Goal: Transaction & Acquisition: Purchase product/service

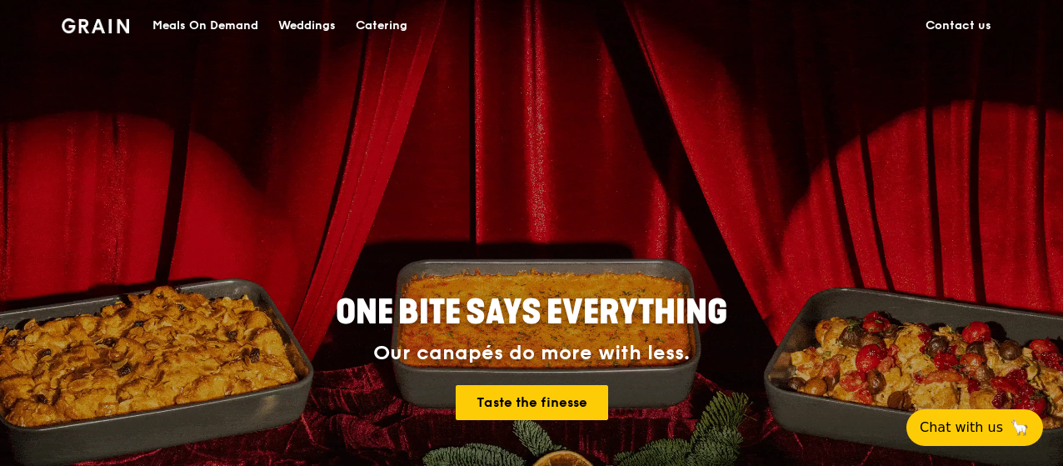
click at [219, 27] on div "Meals On Demand" at bounding box center [205, 26] width 106 height 50
click at [190, 22] on div "Meals On Demand" at bounding box center [205, 26] width 106 height 50
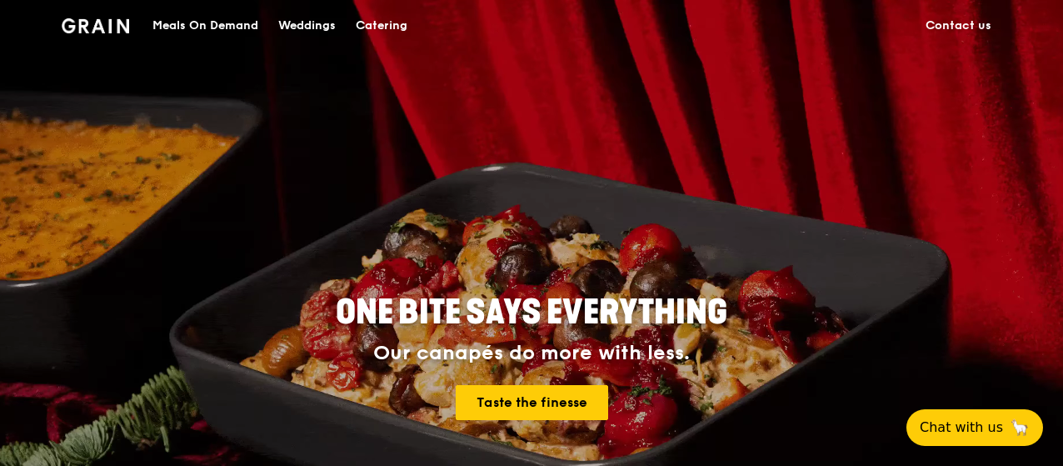
click at [202, 17] on div "Meals On Demand" at bounding box center [205, 26] width 106 height 50
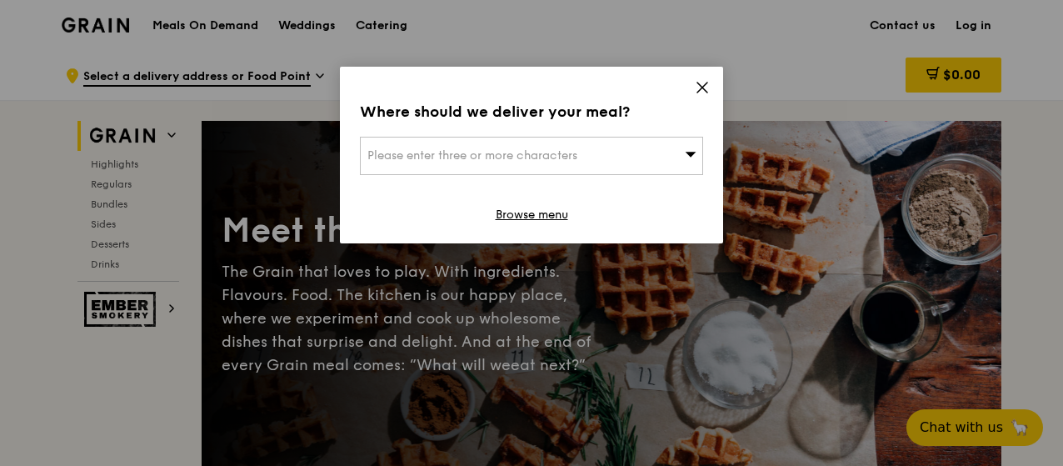
click at [702, 87] on icon at bounding box center [702, 87] width 10 height 10
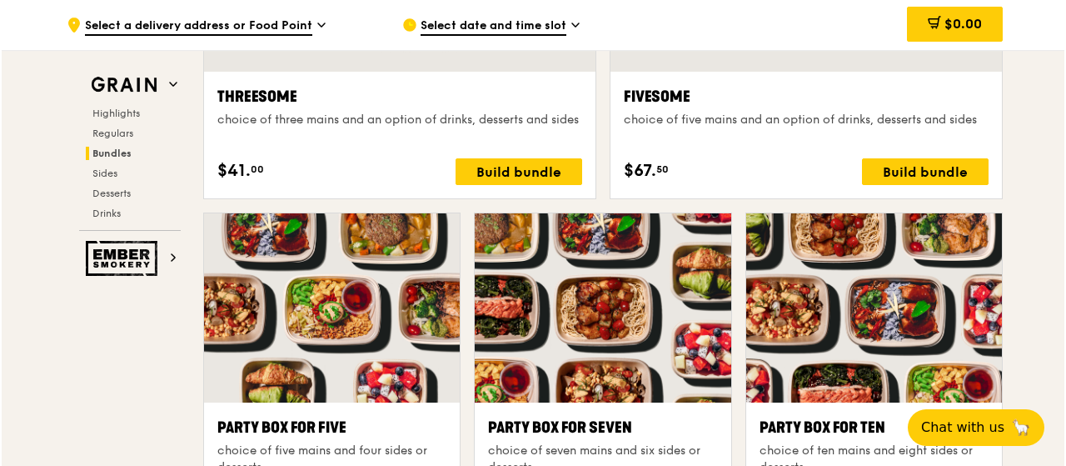
scroll to position [3332, 0]
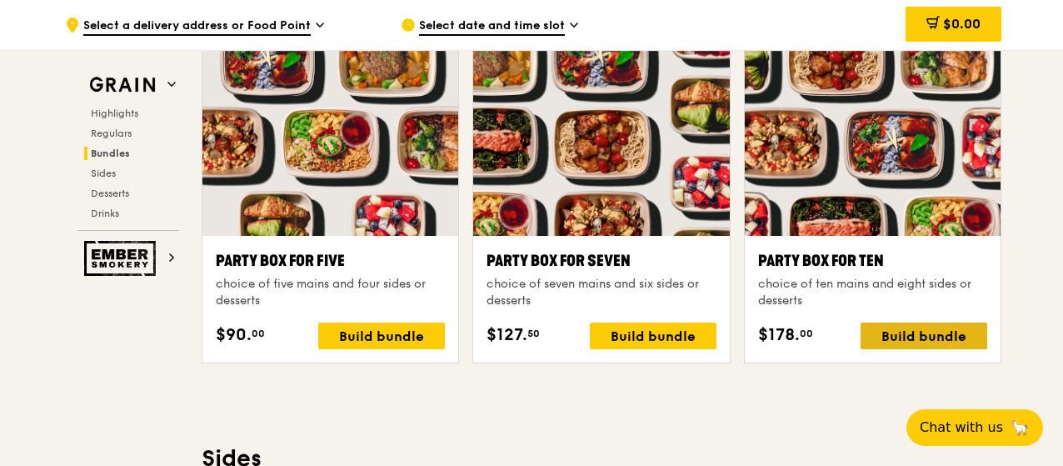
click at [925, 330] on div "Build bundle" at bounding box center [923, 335] width 127 height 27
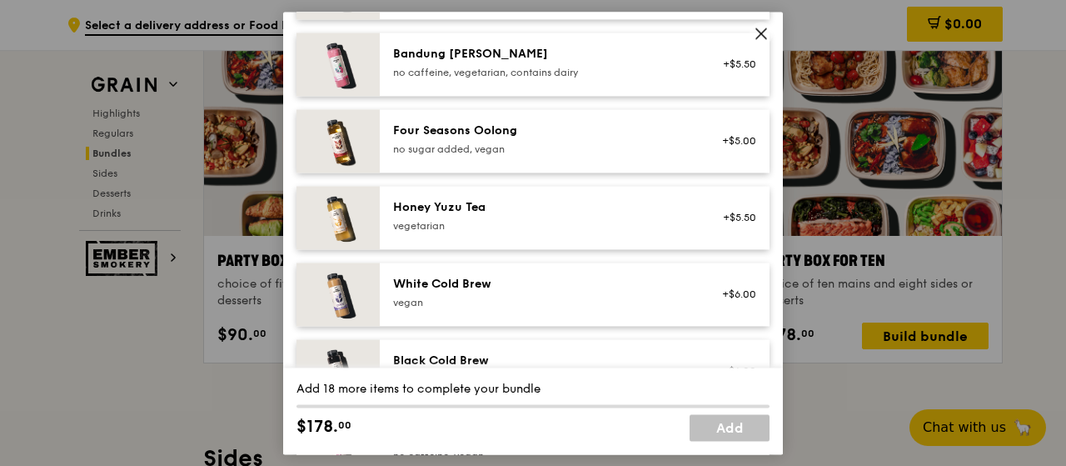
scroll to position [2116, 0]
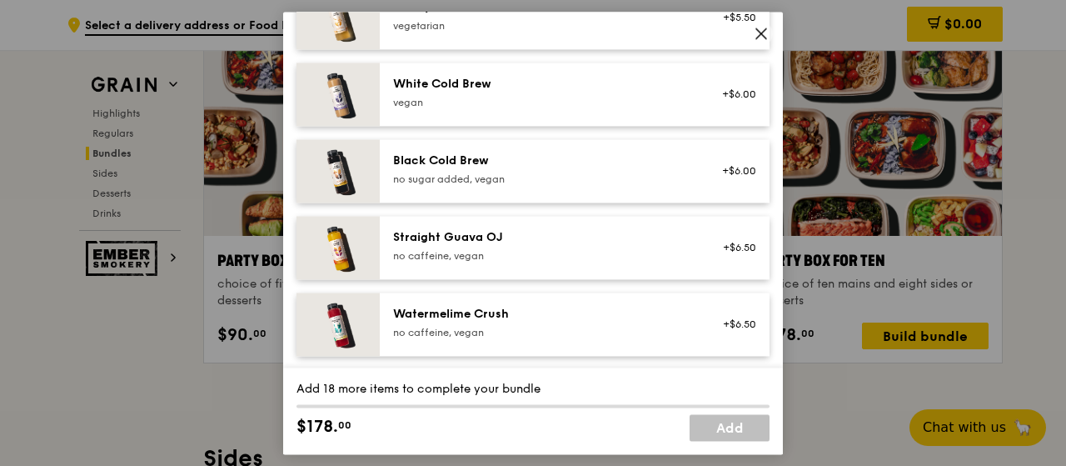
click at [758, 38] on icon at bounding box center [761, 33] width 15 height 15
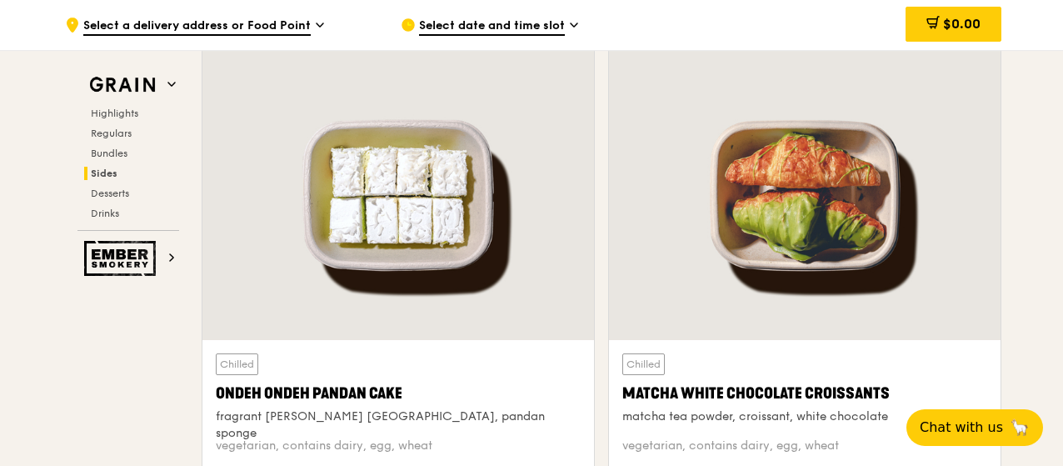
scroll to position [4415, 0]
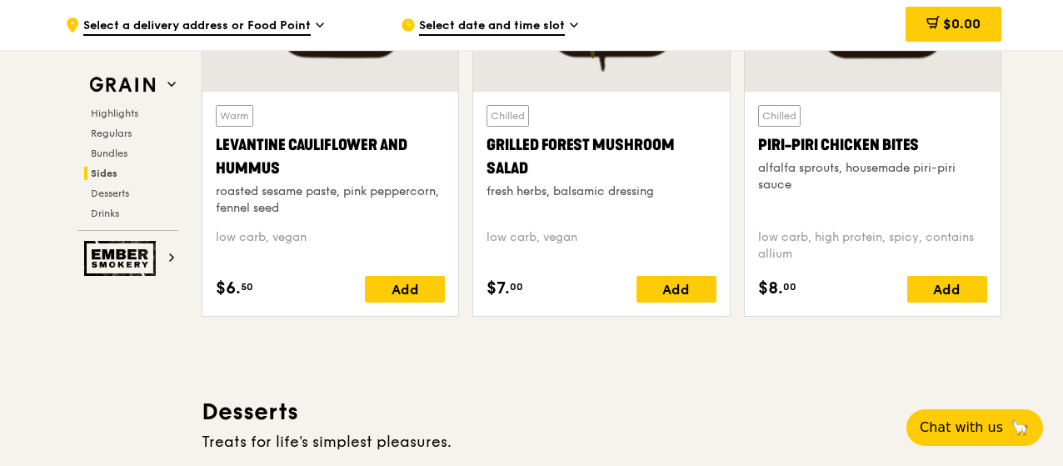
click at [497, 27] on span "Select date and time slot" at bounding box center [492, 26] width 146 height 18
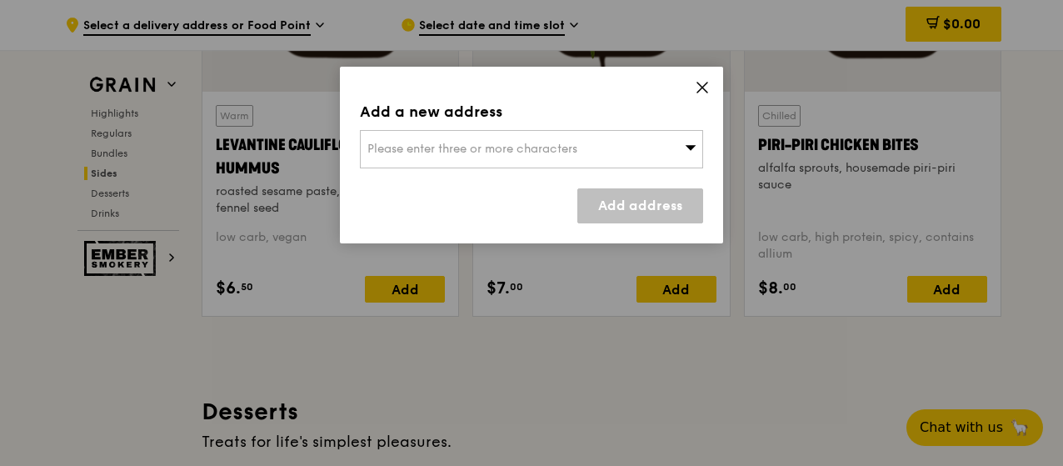
click at [505, 144] on span "Please enter three or more characters" at bounding box center [472, 149] width 210 height 14
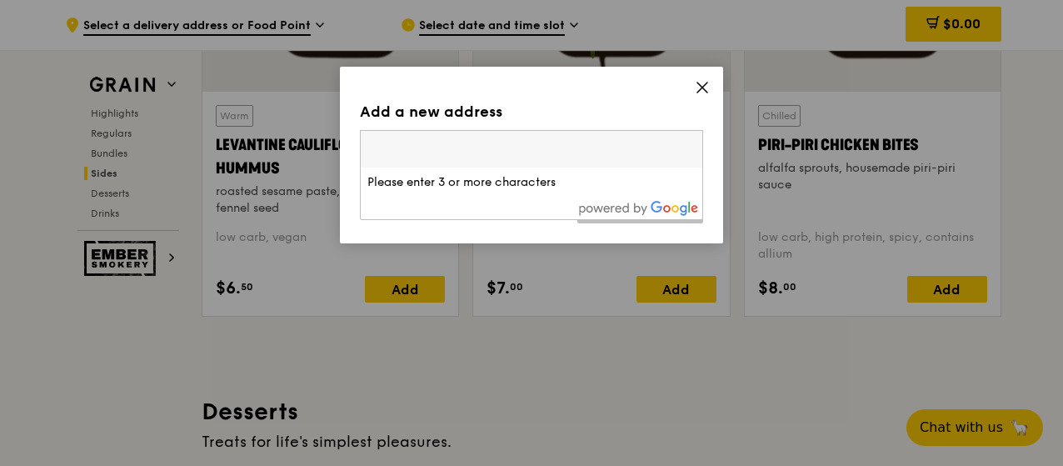
click at [502, 148] on input "search" at bounding box center [532, 149] width 342 height 37
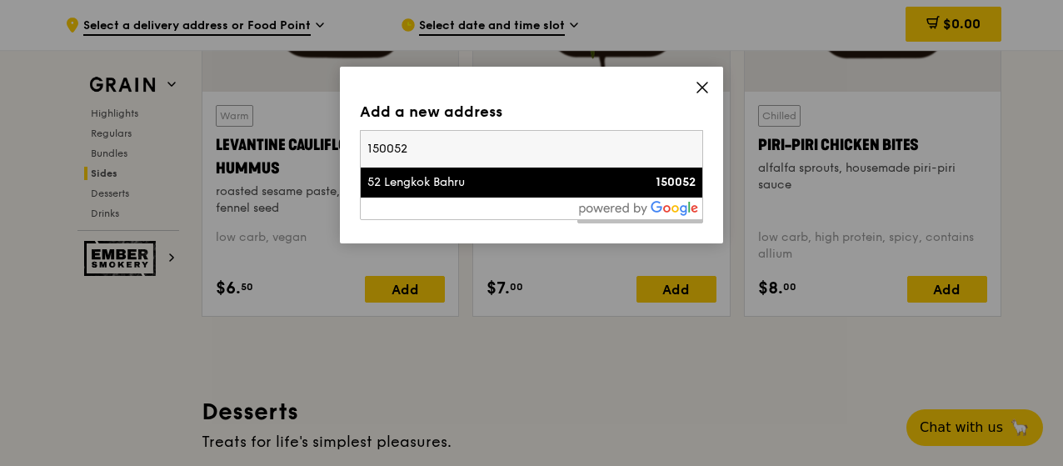
type input "150052"
click at [478, 186] on div "52 Lengkok Bahru" at bounding box center [490, 182] width 247 height 17
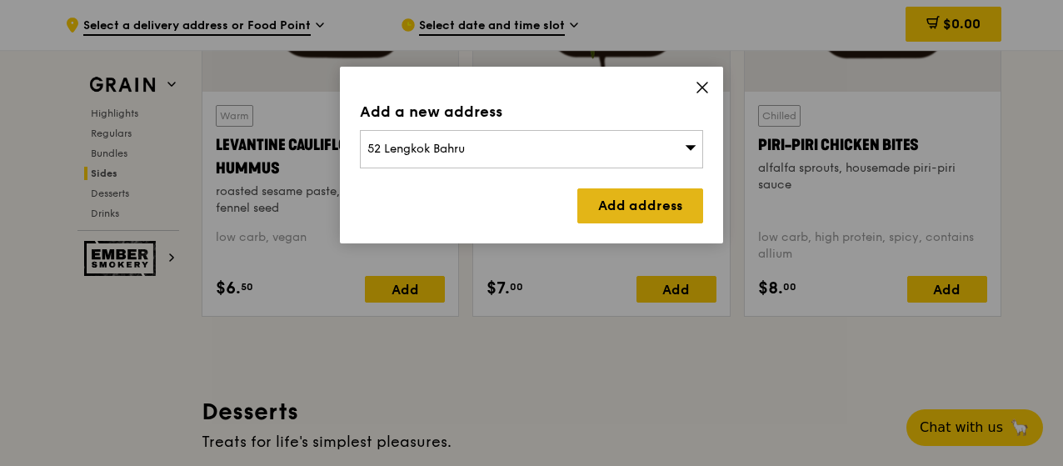
click at [646, 190] on link "Add address" at bounding box center [640, 205] width 126 height 35
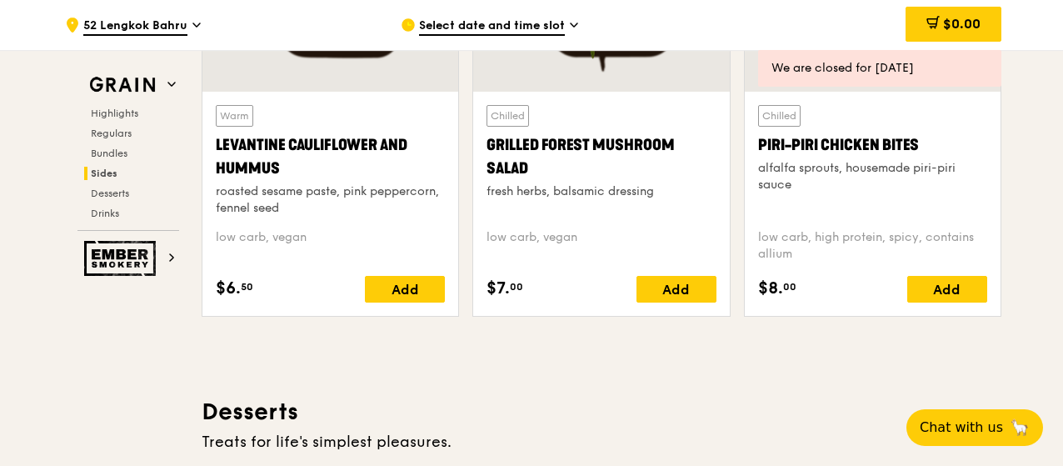
click at [537, 16] on div "Select date and time slot" at bounding box center [555, 25] width 309 height 50
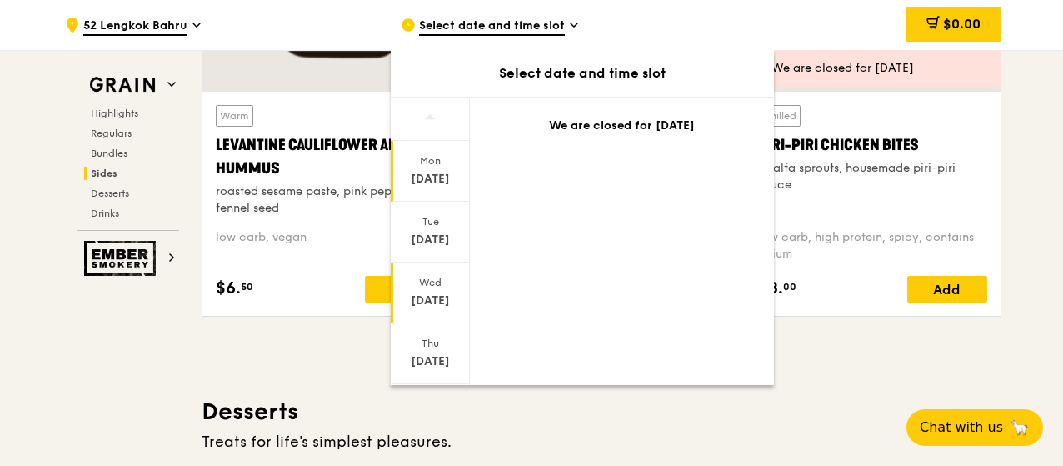
click at [428, 302] on div "[DATE]" at bounding box center [430, 300] width 74 height 17
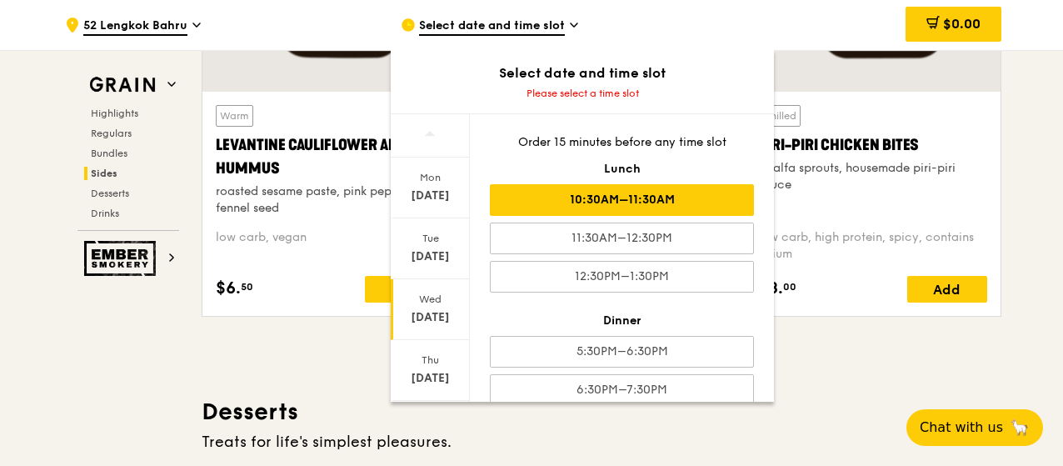
click at [638, 202] on div "10:30AM–11:30AM" at bounding box center [622, 200] width 264 height 32
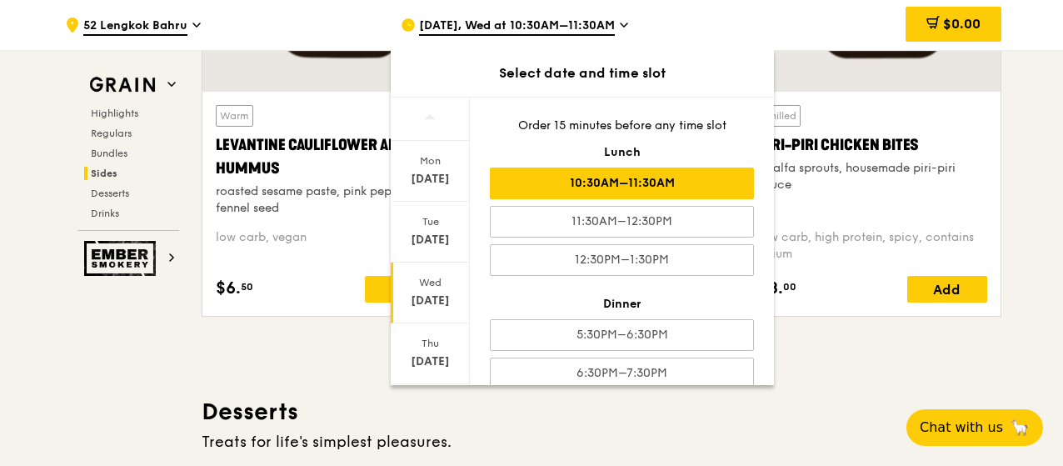
click at [631, 314] on div "Order 15 minutes before any time slot Lunch 10:30AM–11:30AM 11:30AM–12:30PM 12:…" at bounding box center [622, 240] width 304 height 287
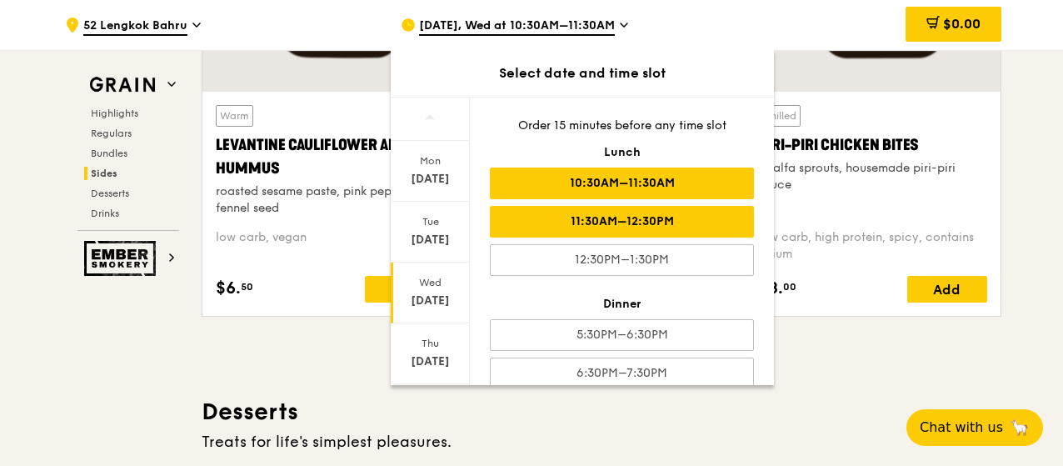
click at [636, 214] on div "11:30AM–12:30PM" at bounding box center [622, 222] width 264 height 32
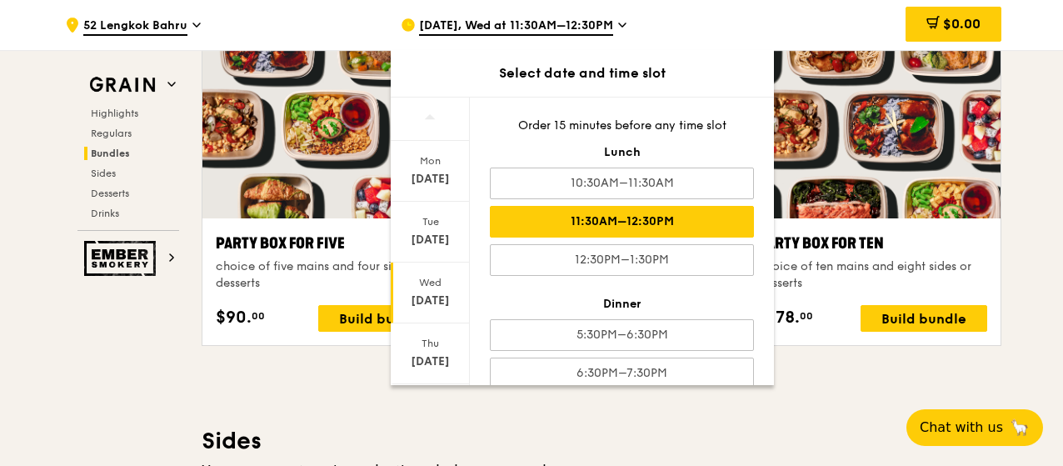
scroll to position [21, 0]
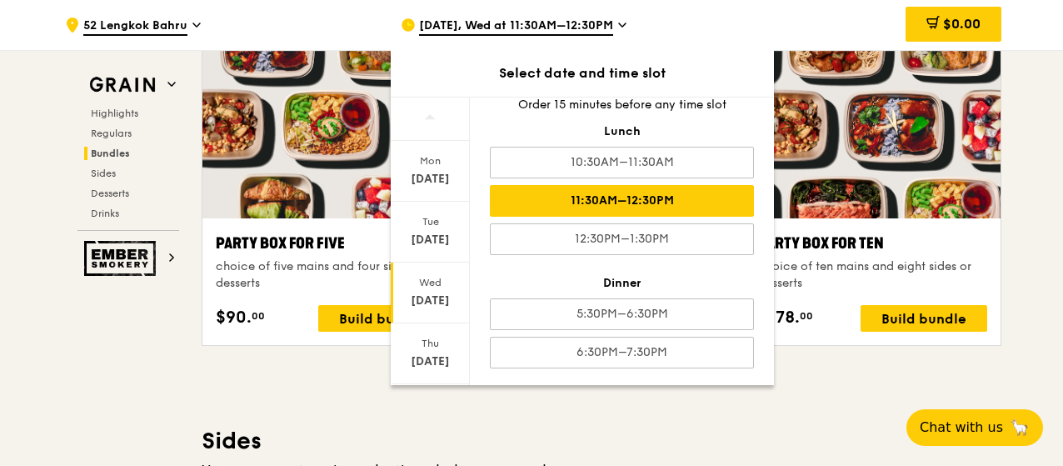
click at [1055, 351] on div ".cls-1 { fill: none; stroke: #fff; stroke-linecap: round; stroke-linejoin: roun…" at bounding box center [531, 213] width 1063 height 7025
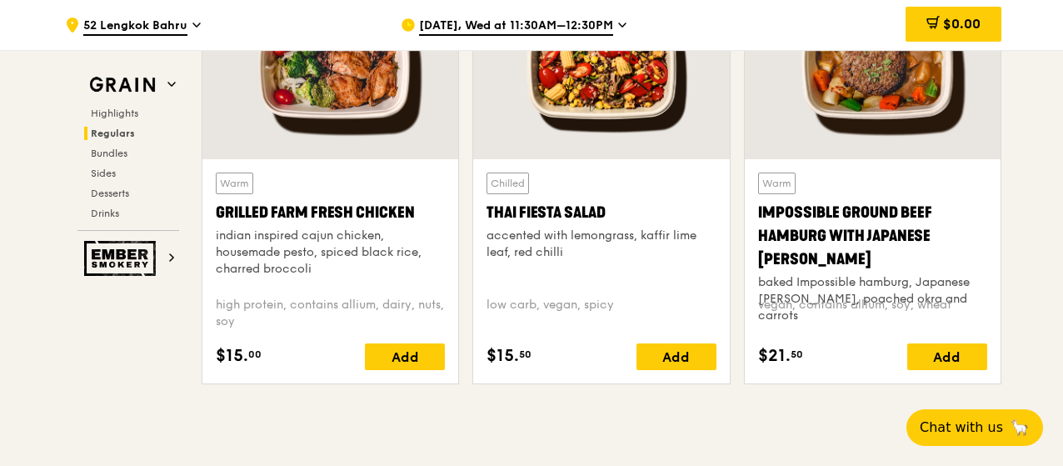
scroll to position [2249, 0]
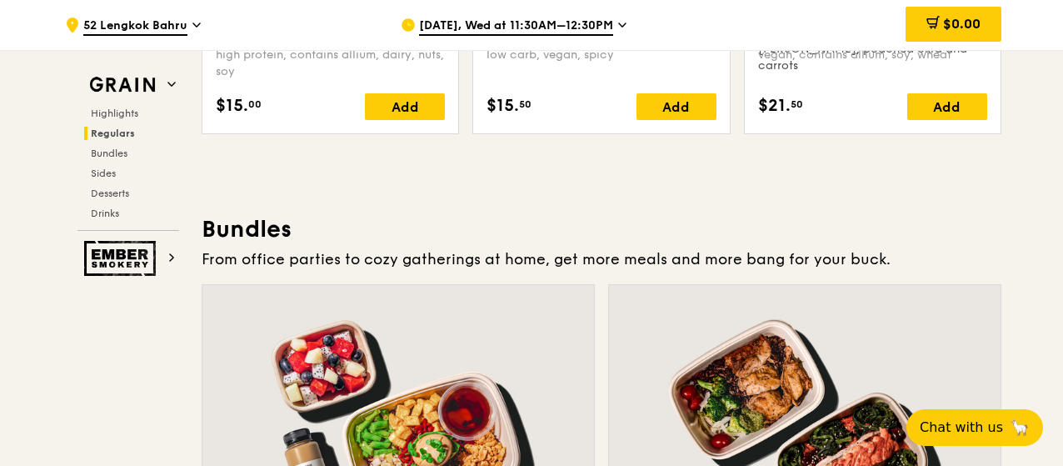
click at [491, 14] on div "[DATE], Wed at 11:30AM–12:30PM" at bounding box center [555, 25] width 309 height 50
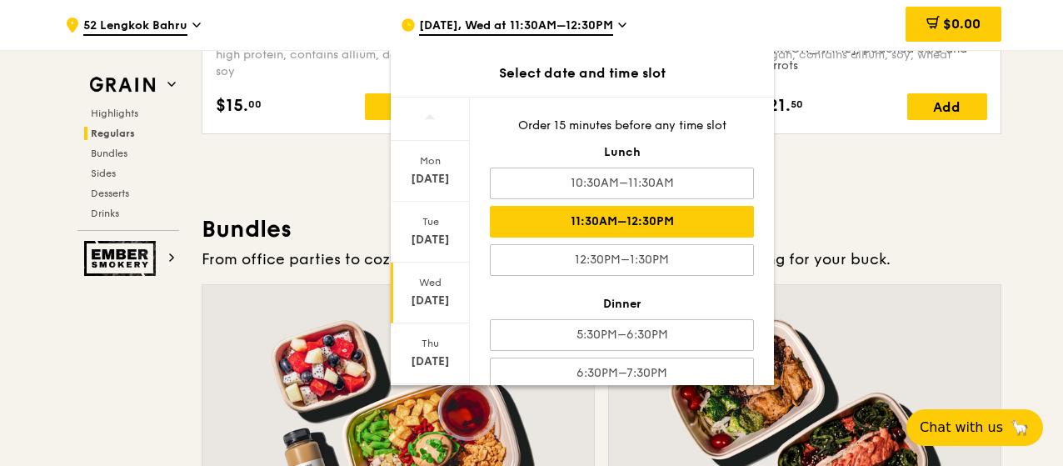
scroll to position [222, 0]
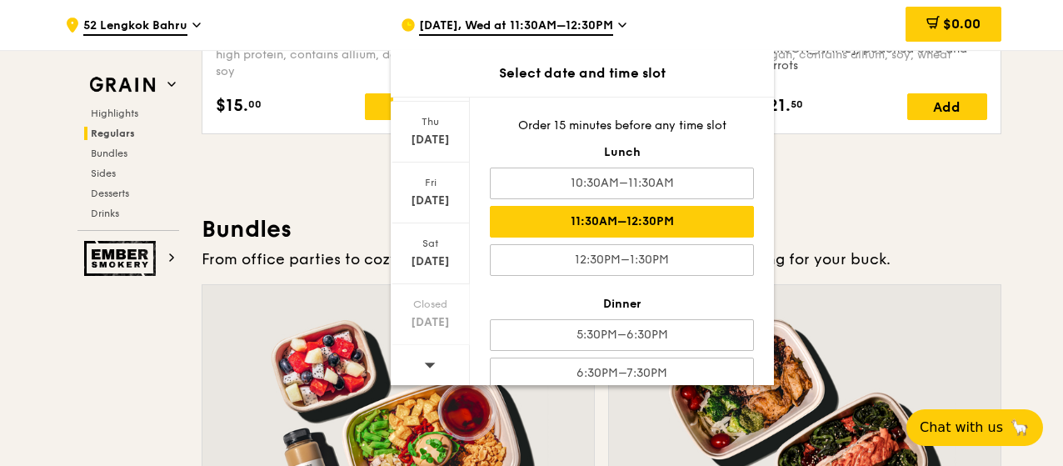
click at [419, 372] on div at bounding box center [430, 366] width 79 height 42
click at [432, 362] on icon at bounding box center [430, 364] width 11 height 5
click at [440, 254] on div "[DATE]" at bounding box center [430, 261] width 74 height 17
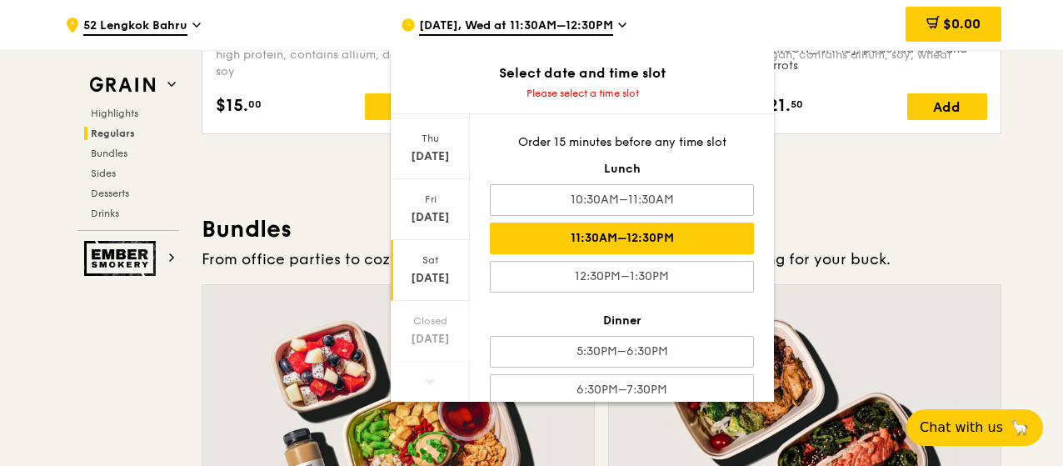
click at [613, 237] on div "11:30AM–12:30PM" at bounding box center [622, 238] width 264 height 32
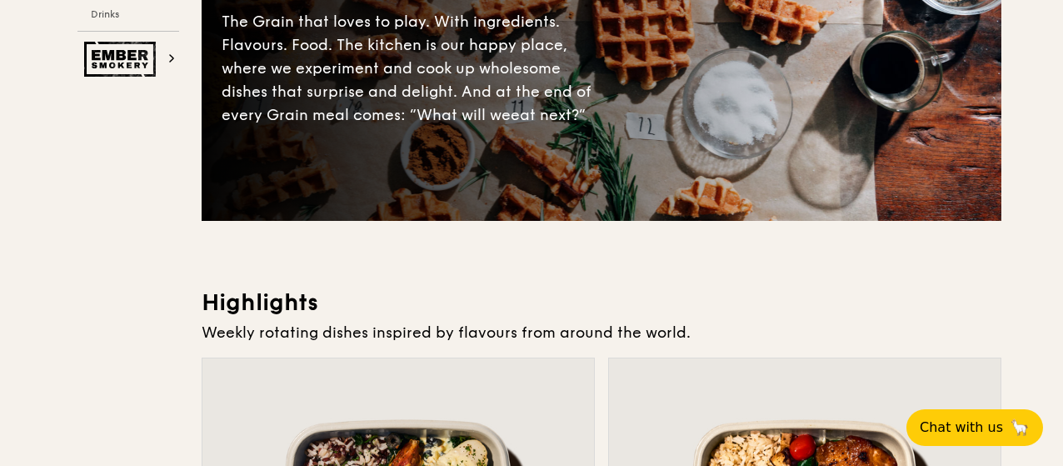
scroll to position [0, 0]
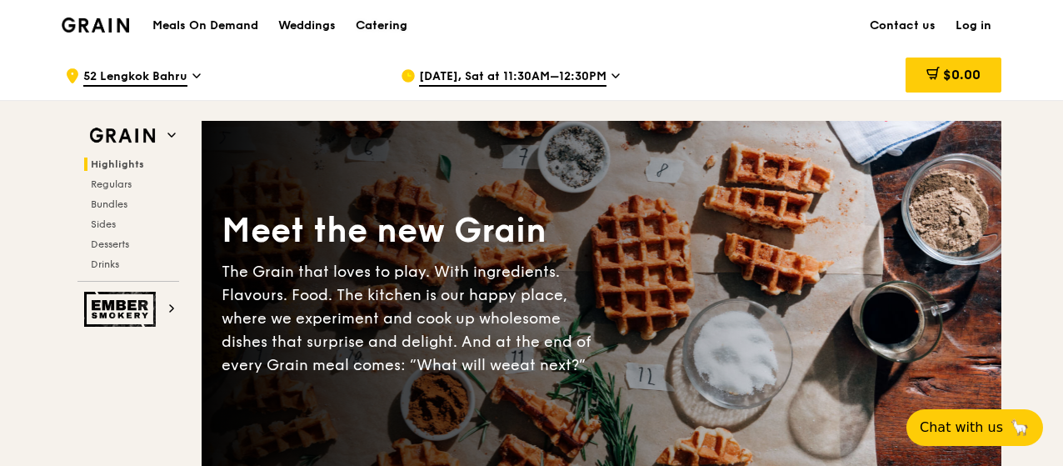
click at [382, 22] on div "Catering" at bounding box center [382, 26] width 52 height 50
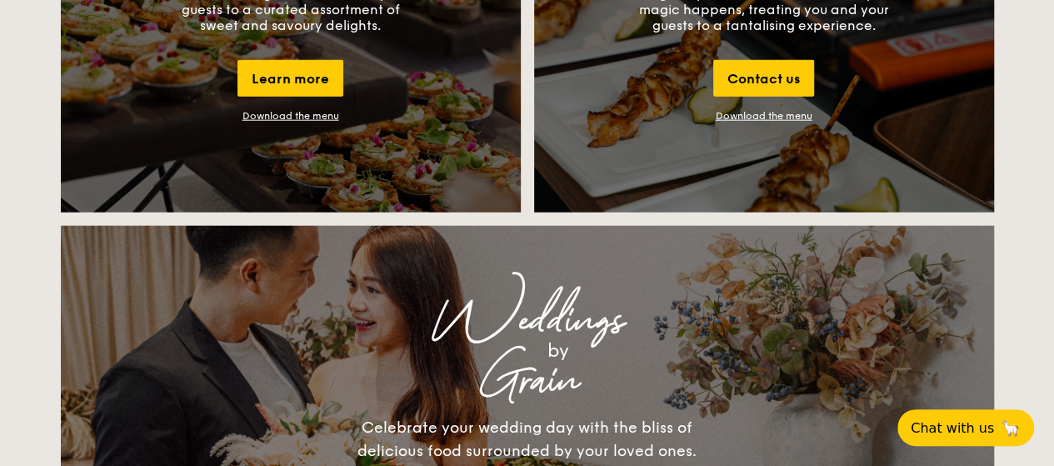
scroll to position [2416, 0]
